Goal: Transaction & Acquisition: Purchase product/service

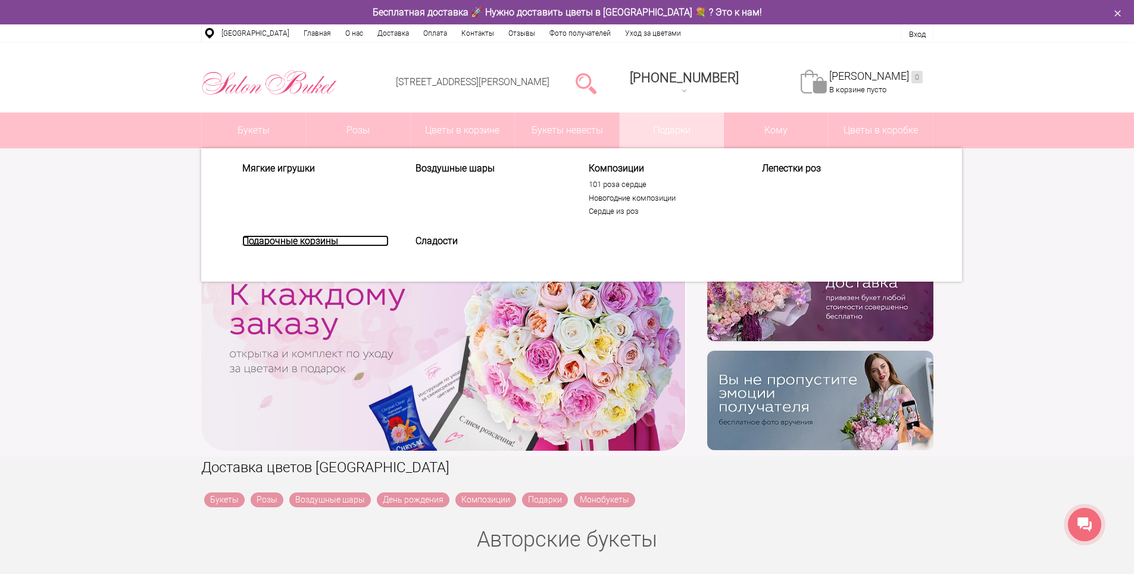
click at [318, 238] on link "Подарочные корзины" at bounding box center [315, 240] width 146 height 11
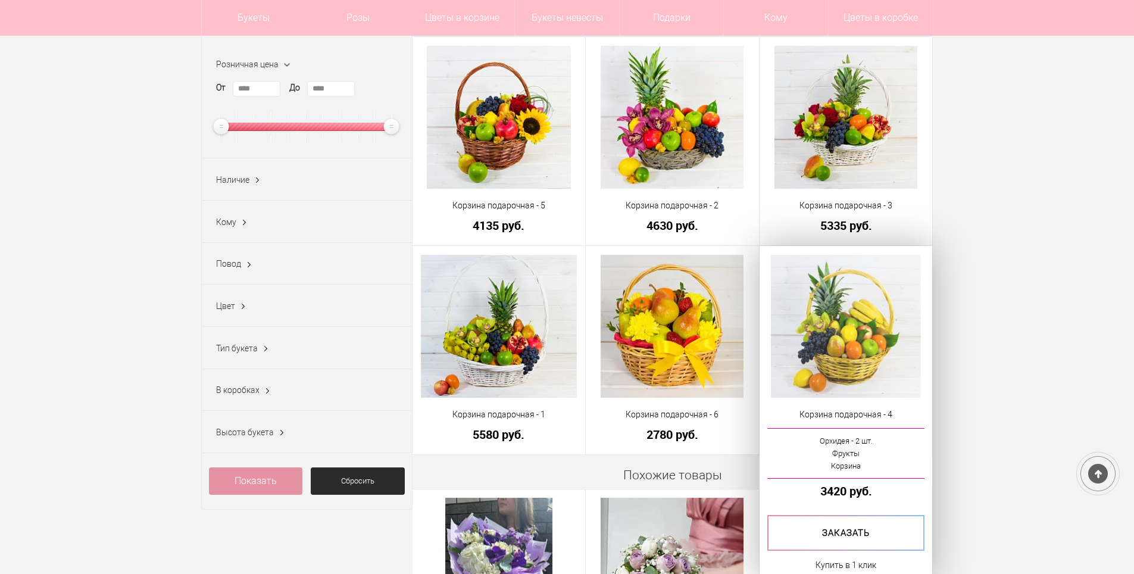
scroll to position [179, 0]
click at [850, 321] on img at bounding box center [845, 326] width 149 height 143
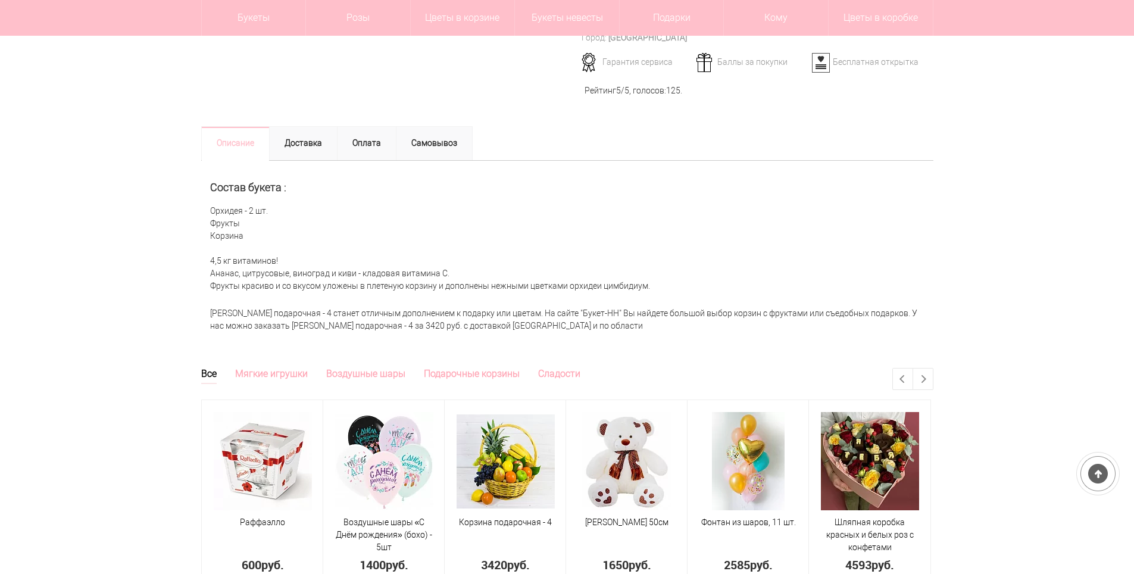
scroll to position [357, 0]
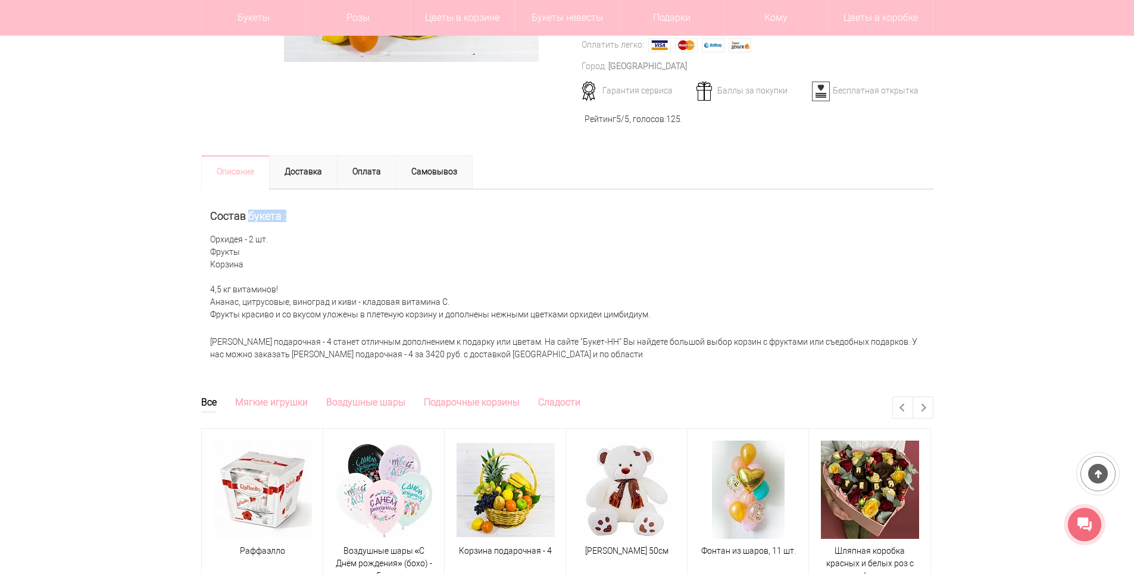
drag, startPoint x: 246, startPoint y: 213, endPoint x: 298, endPoint y: 211, distance: 51.2
click at [298, 211] on h2 "Состав букета :" at bounding box center [567, 216] width 714 height 12
click at [328, 246] on div "Состав букета : Орхидея - 2 шт. Фрукты Корзина 4,5 кг витаминов! Ананас, цитрус…" at bounding box center [567, 259] width 732 height 141
drag, startPoint x: 204, startPoint y: 289, endPoint x: 286, endPoint y: 288, distance: 82.7
click at [286, 288] on div "Состав букета : Орхидея - 2 шт. Фрукты Корзина 4,5 кг витаминов! Ананас, цитрус…" at bounding box center [567, 259] width 732 height 141
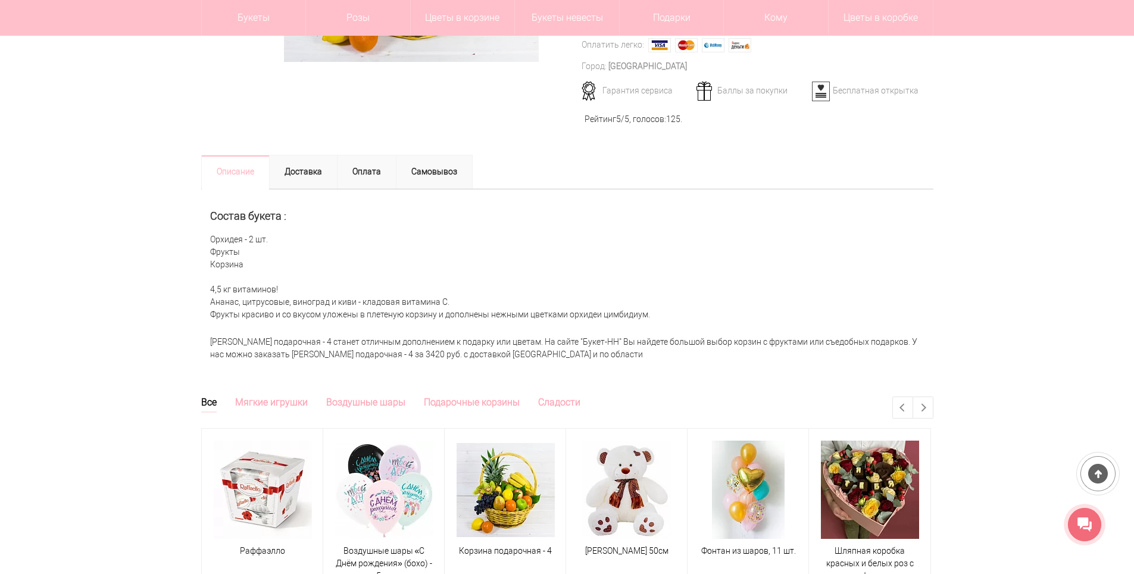
click at [496, 274] on div "Состав букета : Орхидея - 2 шт. Фрукты Корзина 4,5 кг витаминов! Ананас, цитрус…" at bounding box center [567, 259] width 732 height 141
click at [232, 299] on div "Состав букета : Орхидея - 2 шт. Фрукты Корзина 4,5 кг витаминов! Ананас, цитрус…" at bounding box center [567, 259] width 732 height 141
click at [316, 303] on div "Состав букета : Орхидея - 2 шт. Фрукты Корзина 4,5 кг витаминов! Ананас, цитрус…" at bounding box center [567, 259] width 732 height 141
click at [330, 304] on div "Состав букета : Орхидея - 2 шт. Фрукты Корзина 4,5 кг витаминов! Ананас, цитрус…" at bounding box center [567, 259] width 732 height 141
click at [373, 301] on div "Состав букета : Орхидея - 2 шт. Фрукты Корзина 4,5 кг витаминов! Ананас, цитрус…" at bounding box center [567, 259] width 732 height 141
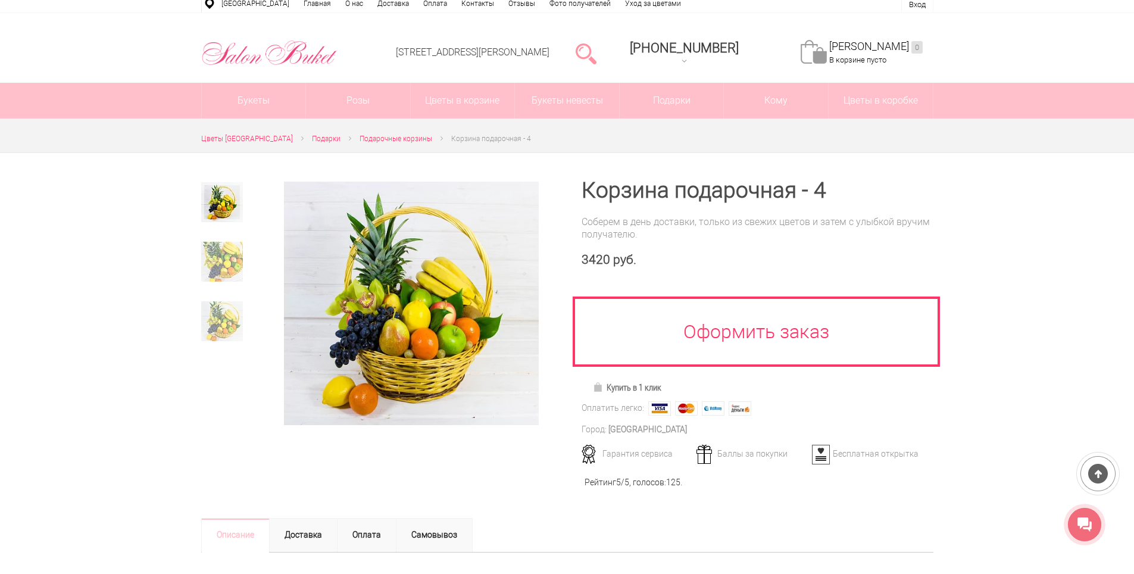
scroll to position [0, 0]
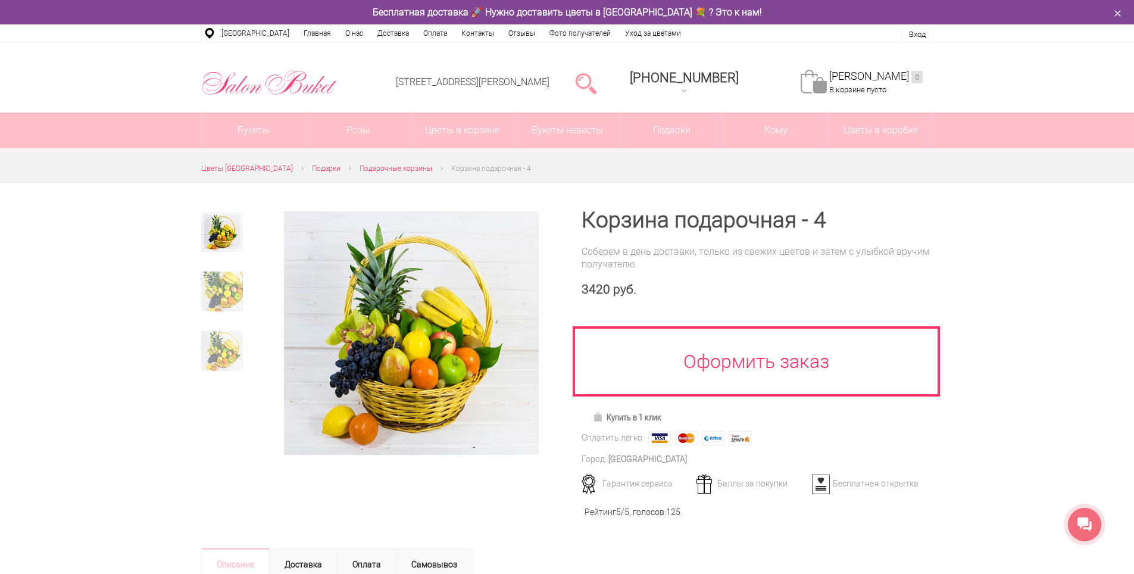
click at [1077, 284] on div at bounding box center [567, 485] width 1134 height 607
